Goal: Task Accomplishment & Management: Contribute content

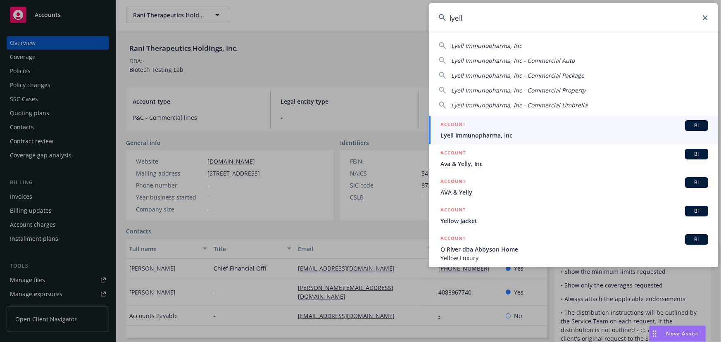
type input "lyell"
click at [537, 132] on span "Lyell Immunopharma, Inc" at bounding box center [574, 135] width 268 height 9
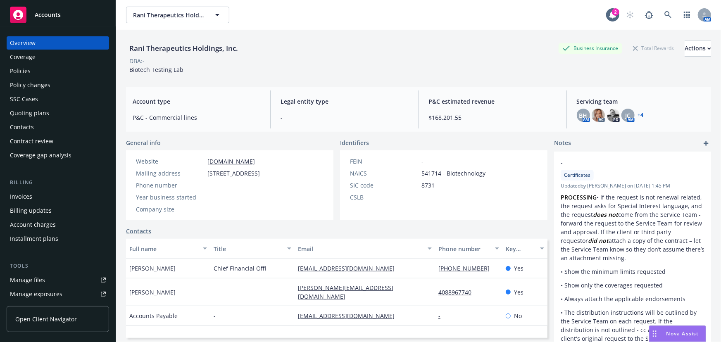
click at [65, 73] on div "Policies" at bounding box center [58, 70] width 96 height 13
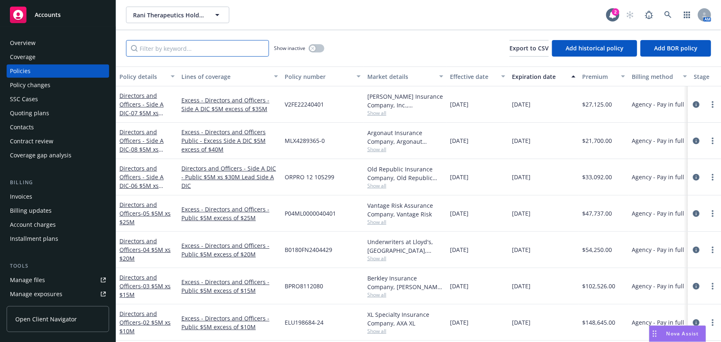
click at [169, 48] on input "Filter by keyword..." at bounding box center [197, 48] width 143 height 17
click at [671, 14] on icon at bounding box center [667, 14] width 7 height 7
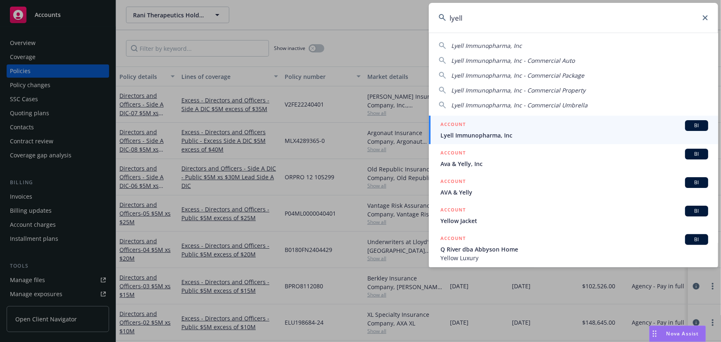
type input "lyell"
click at [557, 123] on div "ACCOUNT BI" at bounding box center [574, 125] width 268 height 11
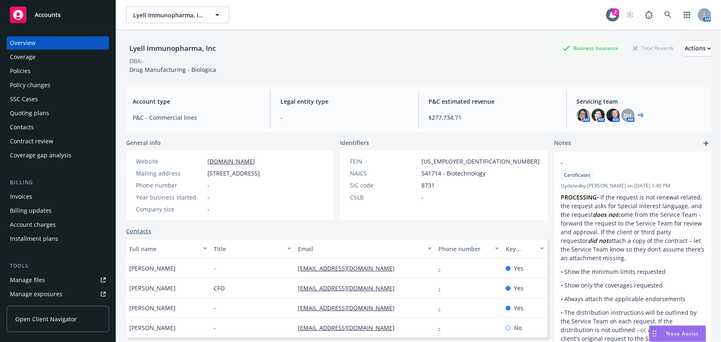
click at [48, 73] on div "Policies" at bounding box center [58, 70] width 96 height 13
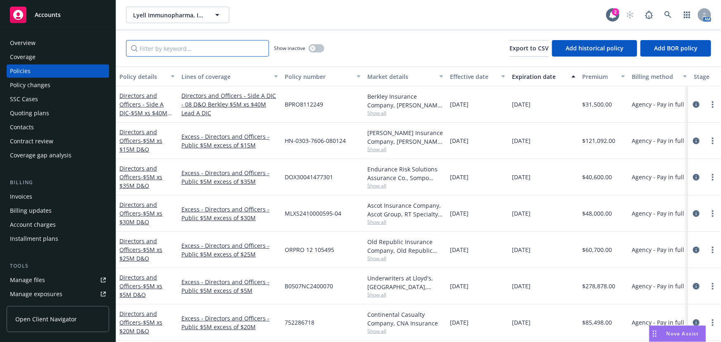
click at [210, 49] on input "Filter by keyword..." at bounding box center [197, 48] width 143 height 17
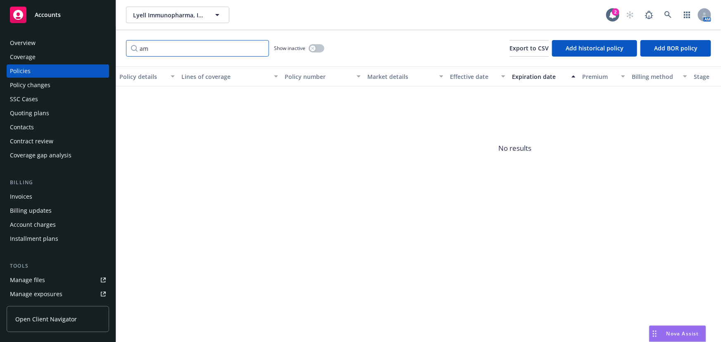
type input "a"
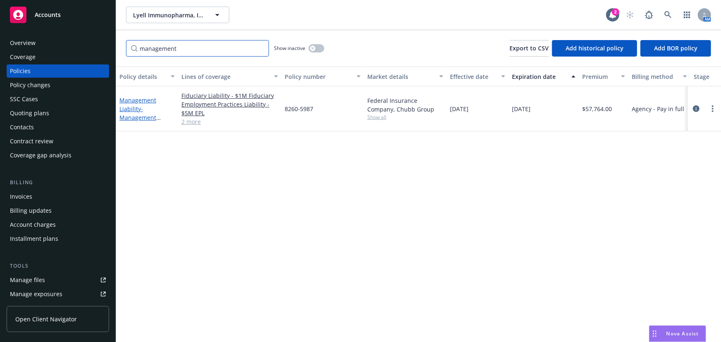
type input "management"
click at [145, 116] on span "- Management Liability" at bounding box center [139, 117] width 41 height 25
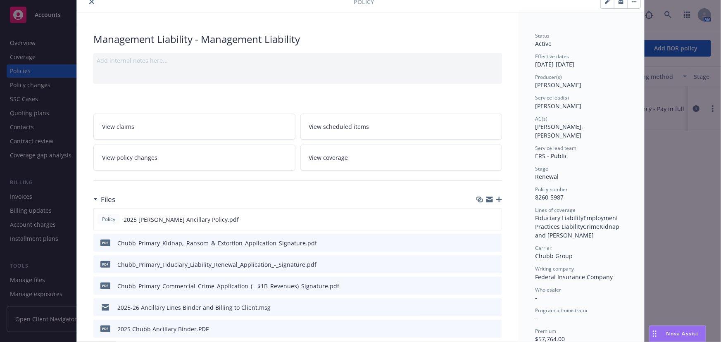
scroll to position [37, 0]
click at [497, 197] on icon "button" at bounding box center [499, 198] width 6 height 6
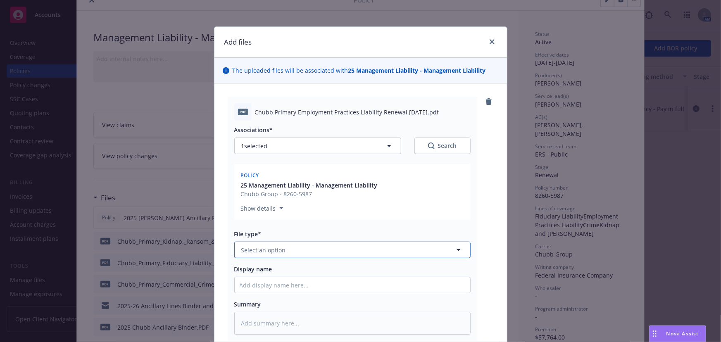
click at [281, 252] on span "Select an option" at bounding box center [263, 250] width 45 height 9
type input "appl"
click at [286, 291] on span "Application - signed" at bounding box center [271, 295] width 56 height 9
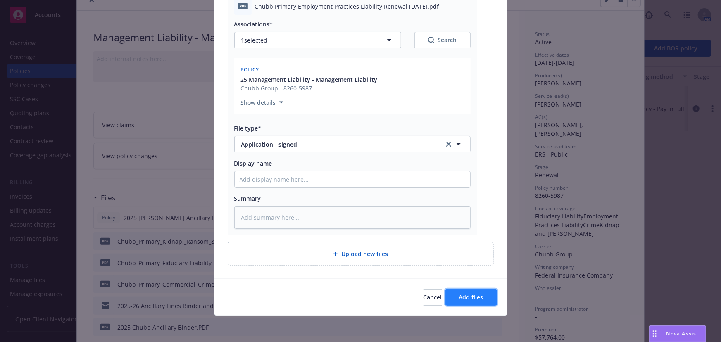
click at [474, 293] on span "Add files" at bounding box center [471, 297] width 24 height 8
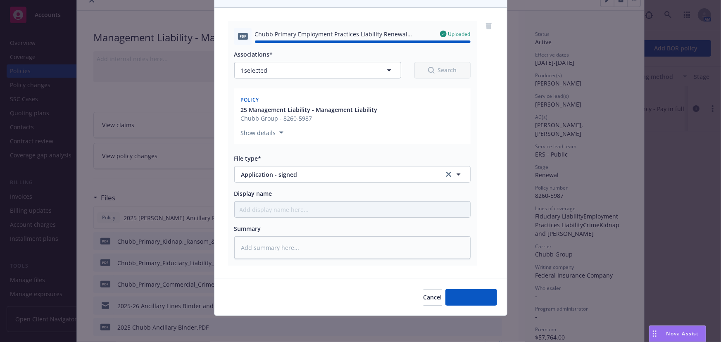
type textarea "x"
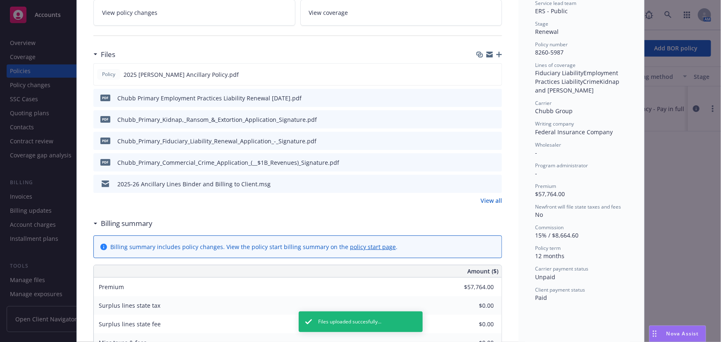
scroll to position [187, 0]
